Goal: Information Seeking & Learning: Learn about a topic

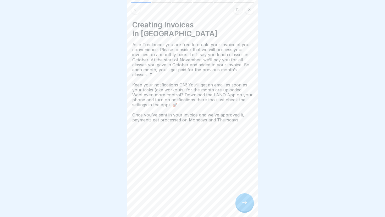
click at [137, 8] on icon at bounding box center [136, 10] width 4 height 4
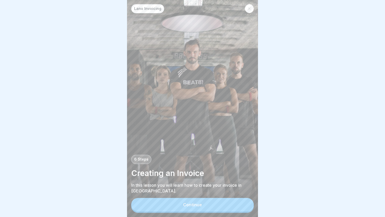
click at [189, 210] on button "Continue" at bounding box center [192, 205] width 122 height 14
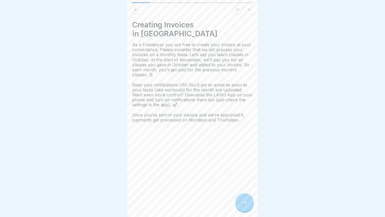
click at [249, 209] on div at bounding box center [244, 203] width 18 height 18
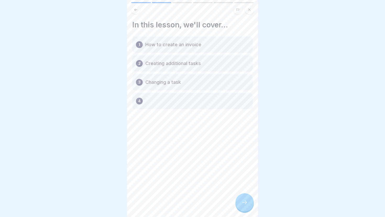
click at [247, 205] on icon at bounding box center [244, 203] width 6 height 6
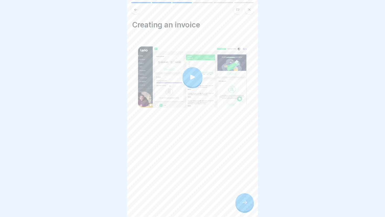
click at [201, 79] on div at bounding box center [192, 77] width 20 height 20
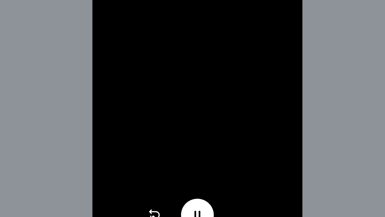
click at [192, 190] on icon at bounding box center [192, 191] width 8 height 8
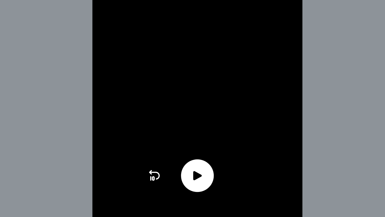
click at [189, 192] on icon at bounding box center [192, 191] width 8 height 8
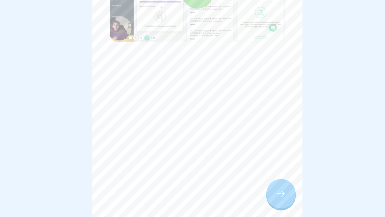
click at [248, 203] on div at bounding box center [244, 203] width 18 height 18
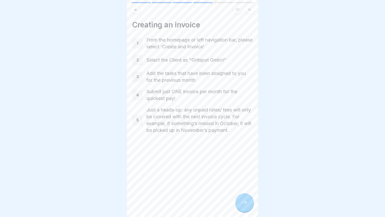
click at [240, 204] on div at bounding box center [244, 203] width 18 height 18
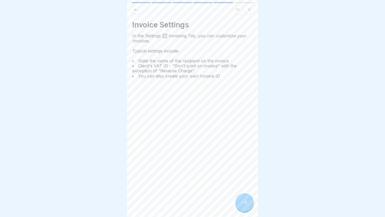
click at [245, 203] on icon at bounding box center [244, 203] width 5 height 4
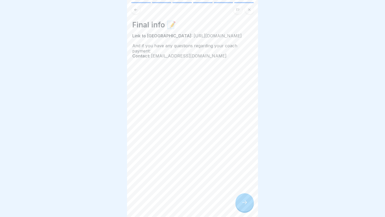
click at [245, 203] on icon at bounding box center [244, 203] width 5 height 4
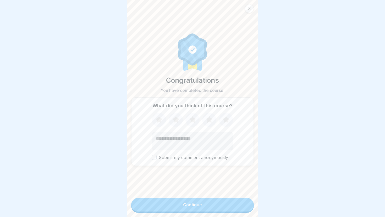
click at [220, 205] on button "Continue" at bounding box center [192, 205] width 122 height 14
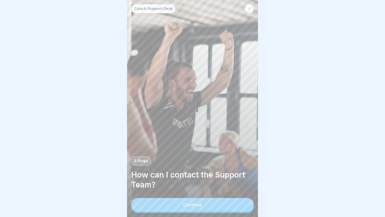
click at [186, 210] on button "Continue" at bounding box center [192, 205] width 122 height 14
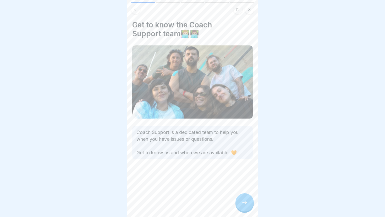
click at [242, 206] on div at bounding box center [244, 203] width 18 height 18
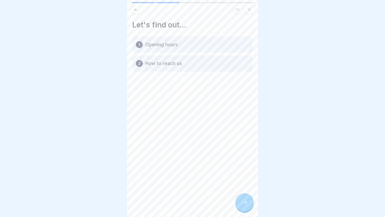
click at [243, 208] on div at bounding box center [244, 203] width 18 height 18
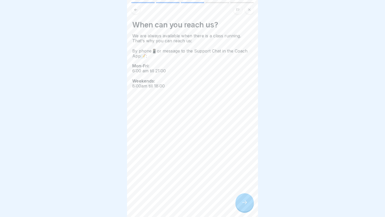
click at [250, 207] on div at bounding box center [244, 203] width 18 height 18
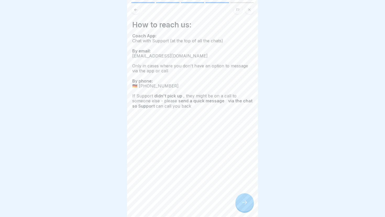
click at [244, 204] on icon at bounding box center [244, 203] width 6 height 6
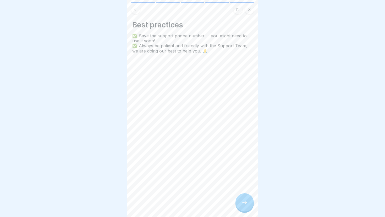
click at [244, 204] on icon at bounding box center [244, 203] width 6 height 6
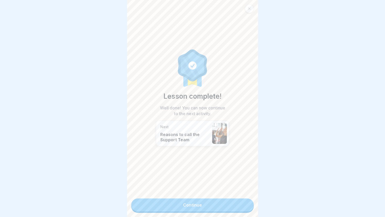
click at [206, 209] on link "Continue" at bounding box center [192, 205] width 122 height 13
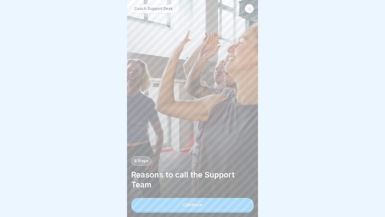
click at [179, 208] on button "Continue" at bounding box center [192, 205] width 122 height 14
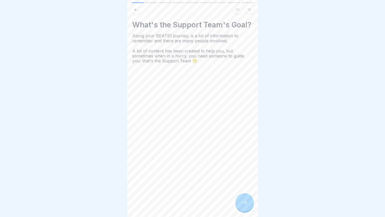
click at [247, 208] on div at bounding box center [244, 203] width 18 height 18
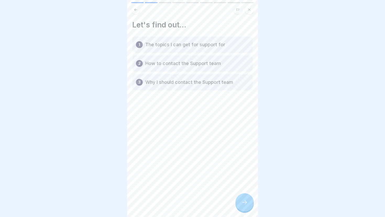
click at [245, 205] on icon at bounding box center [244, 203] width 6 height 6
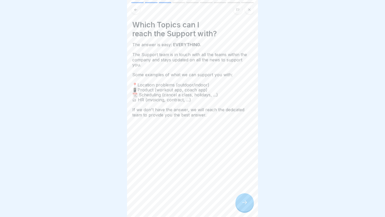
click at [243, 203] on icon at bounding box center [244, 203] width 6 height 6
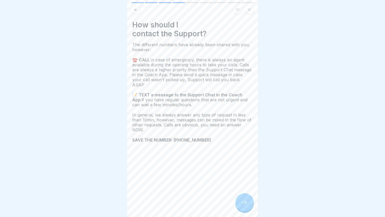
click at [246, 204] on icon at bounding box center [244, 203] width 6 height 6
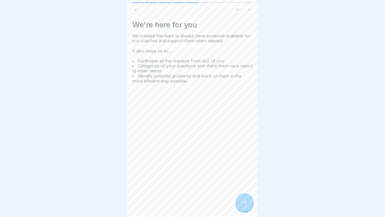
click at [242, 207] on div at bounding box center [244, 203] width 18 height 18
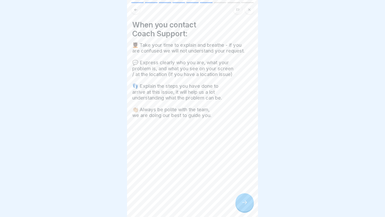
click at [242, 202] on icon at bounding box center [244, 203] width 6 height 6
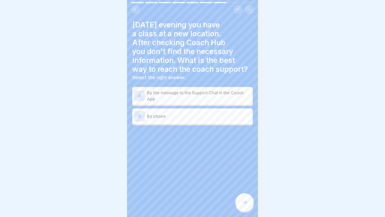
click at [199, 90] on p "By the message to the Support Chat in the Coach App" at bounding box center [199, 96] width 104 height 13
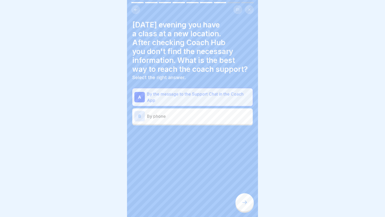
click at [249, 201] on div at bounding box center [244, 203] width 18 height 18
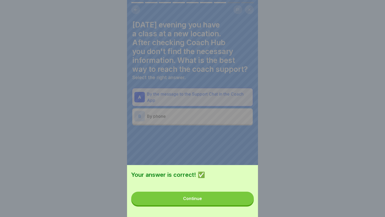
click at [206, 195] on button "Continue" at bounding box center [192, 199] width 122 height 14
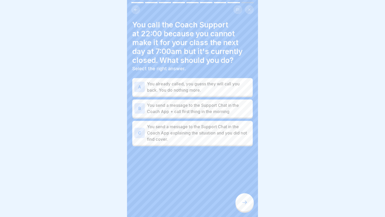
click at [211, 113] on p "You send a message to the Support Chat in the Coach App + call first thing in t…" at bounding box center [199, 108] width 104 height 13
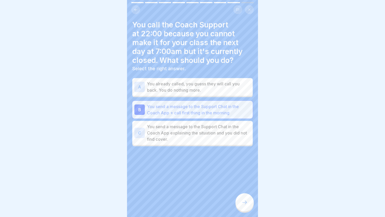
click at [253, 210] on div "You call the Coach Support at 22:00 because you cannot make it for your class t…" at bounding box center [192, 108] width 131 height 217
click at [249, 204] on div at bounding box center [244, 203] width 18 height 18
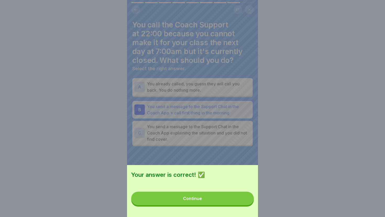
click at [220, 201] on button "Continue" at bounding box center [192, 199] width 122 height 14
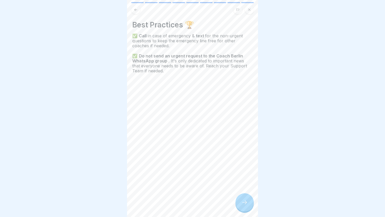
click at [244, 202] on icon at bounding box center [244, 203] width 6 height 6
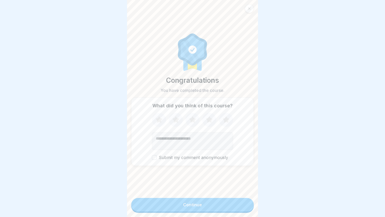
click at [233, 203] on button "Continue" at bounding box center [192, 205] width 122 height 14
click at [208, 202] on button "Continue" at bounding box center [192, 205] width 122 height 14
click at [195, 204] on div "Continue" at bounding box center [192, 205] width 19 height 5
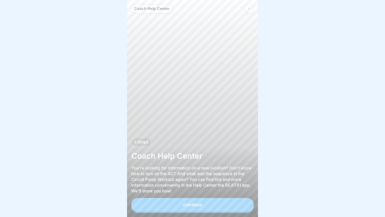
click at [186, 203] on button "Continue" at bounding box center [192, 205] width 122 height 14
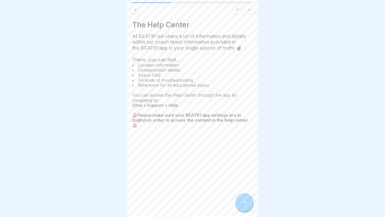
click at [240, 201] on div at bounding box center [244, 203] width 18 height 18
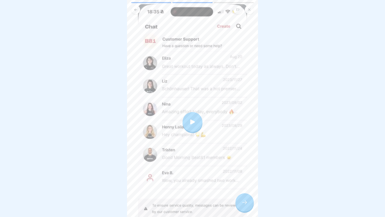
scroll to position [61, 0]
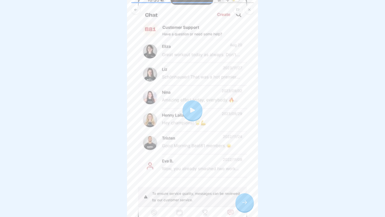
click at [195, 108] on icon at bounding box center [192, 110] width 7 height 7
click at [244, 202] on icon at bounding box center [244, 203] width 6 height 6
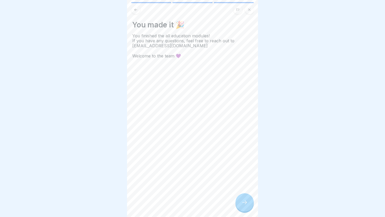
click at [244, 202] on icon at bounding box center [244, 203] width 6 height 6
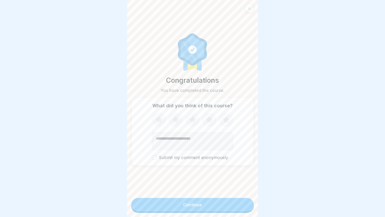
click at [196, 216] on form "Congratulations You have completed the course. What did you think of this cours…" at bounding box center [192, 108] width 131 height 217
click at [196, 212] on div "Continue" at bounding box center [192, 205] width 122 height 15
click at [197, 208] on button "Continue" at bounding box center [192, 205] width 122 height 14
click at [194, 203] on div "Continue" at bounding box center [192, 205] width 19 height 5
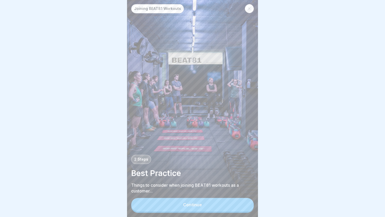
click at [246, 9] on div at bounding box center [249, 8] width 9 height 9
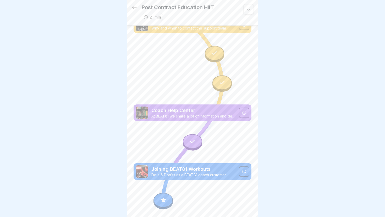
scroll to position [245, 0]
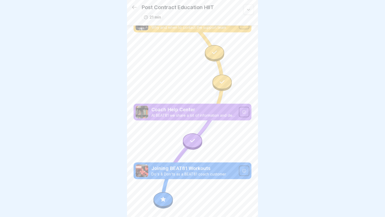
click at [170, 195] on div at bounding box center [162, 201] width 19 height 16
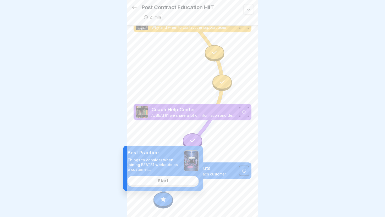
click at [177, 178] on link "Start" at bounding box center [162, 180] width 71 height 9
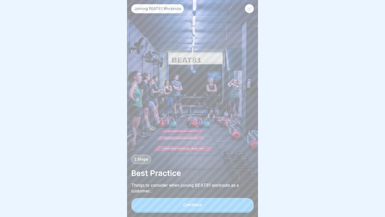
click at [204, 209] on button "Continue" at bounding box center [192, 205] width 122 height 14
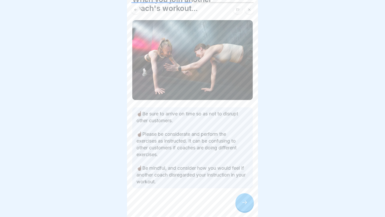
scroll to position [28, 0]
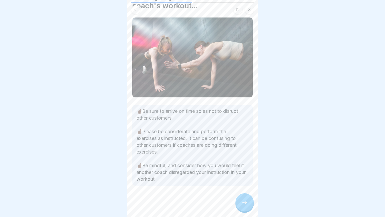
click at [245, 201] on icon at bounding box center [244, 203] width 6 height 6
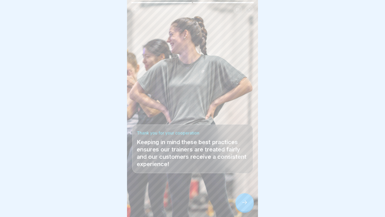
click at [249, 205] on div at bounding box center [244, 203] width 18 height 18
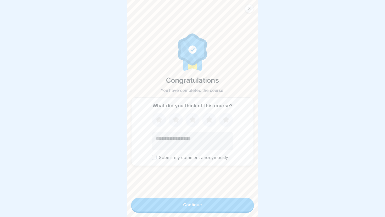
click at [224, 197] on form "Congratulations You have completed the course. What did you think of this cours…" at bounding box center [192, 108] width 131 height 217
click at [222, 203] on button "Continue" at bounding box center [192, 205] width 122 height 14
